Goal: Task Accomplishment & Management: Complete application form

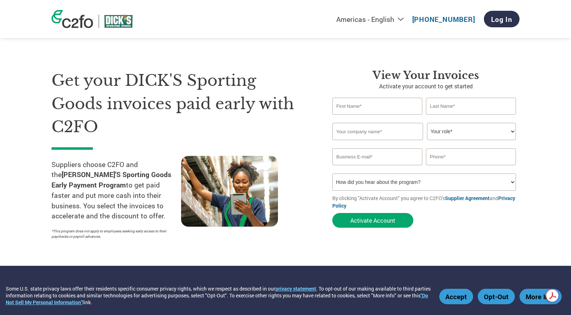
click at [404, 106] on input "text" at bounding box center [377, 106] width 90 height 17
type input "[PERSON_NAME]"
type input "Al"
type input "BOUNCE"
click at [509, 132] on select "Your role* CFO Controller Credit Manager Finance Director Treasurer CEO Preside…" at bounding box center [471, 131] width 89 height 17
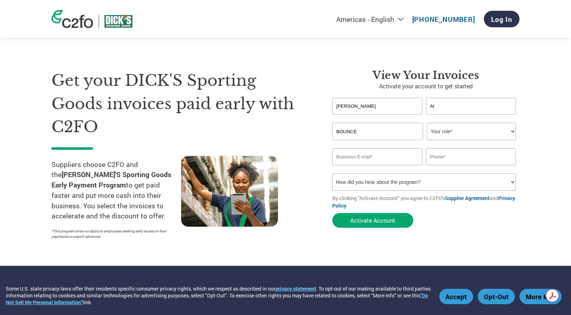
select select "CFO"
click at [427, 123] on select "Your role* CFO Controller Credit Manager Finance Director Treasurer CEO Preside…" at bounding box center [471, 131] width 89 height 17
click at [394, 161] on input "email" at bounding box center [377, 157] width 90 height 17
type input "[PERSON_NAME][EMAIL_ADDRESS][DOMAIN_NAME]"
type input "3523281418"
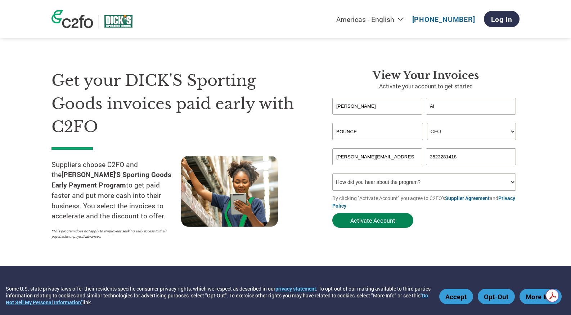
click at [392, 220] on button "Activate Account" at bounding box center [372, 220] width 81 height 15
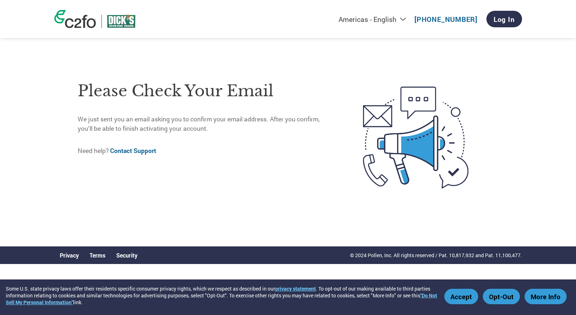
click at [1, 119] on div "Americas - English Américas - Español [GEOGRAPHIC_DATA] - Português Amériques -…" at bounding box center [288, 118] width 576 height 236
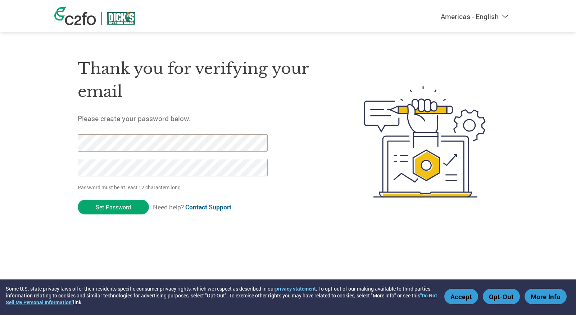
click input "Set Password" at bounding box center [113, 207] width 71 height 15
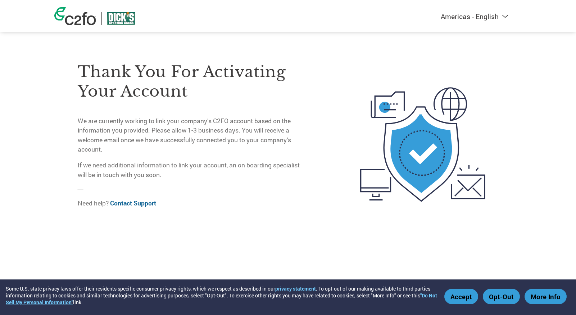
click at [263, 76] on h3 "Thank you for activating your account" at bounding box center [191, 81] width 227 height 39
